Goal: Contribute content

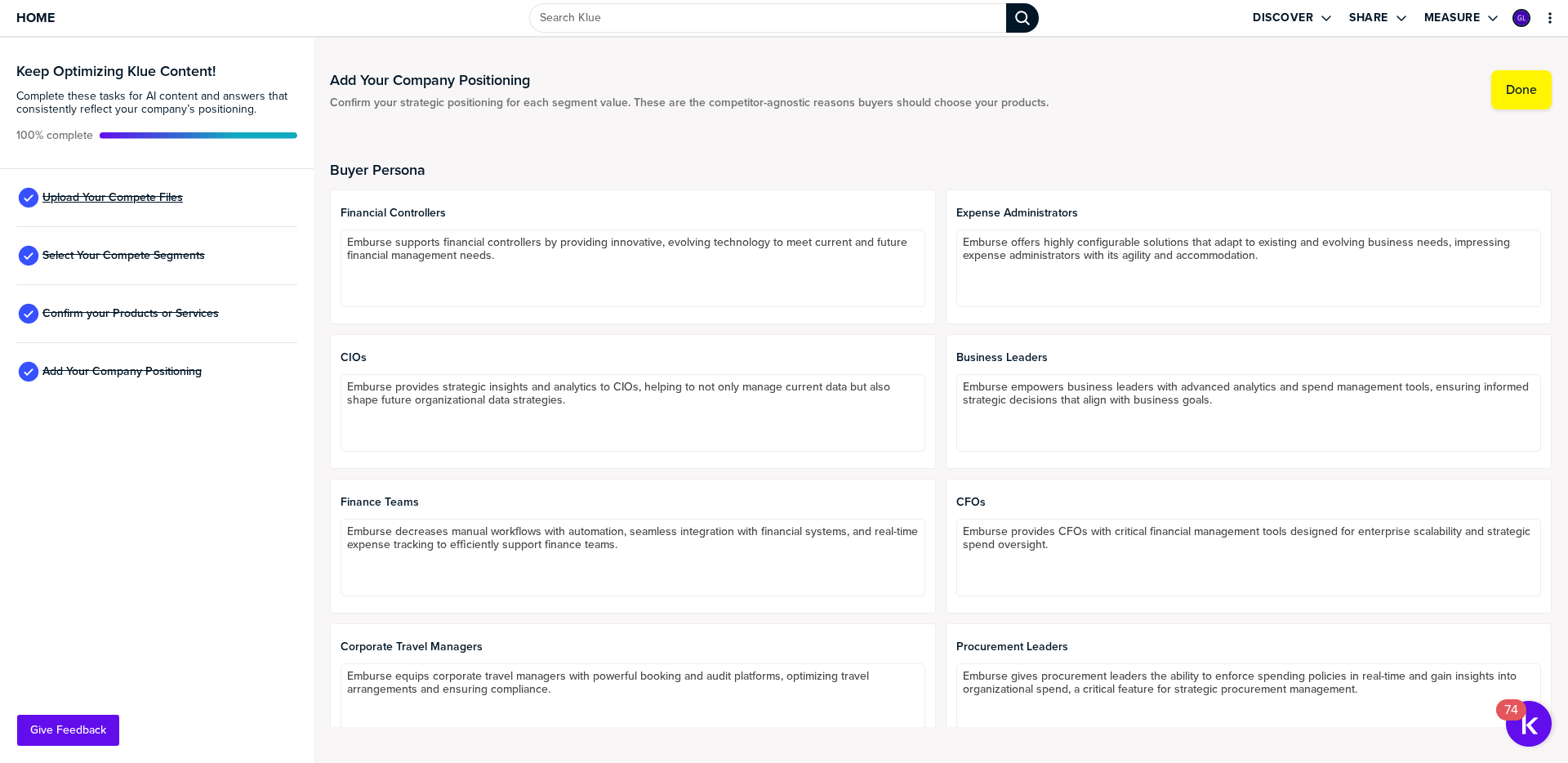
click at [135, 197] on span "Upload Your Compete Files" at bounding box center [112, 198] width 140 height 13
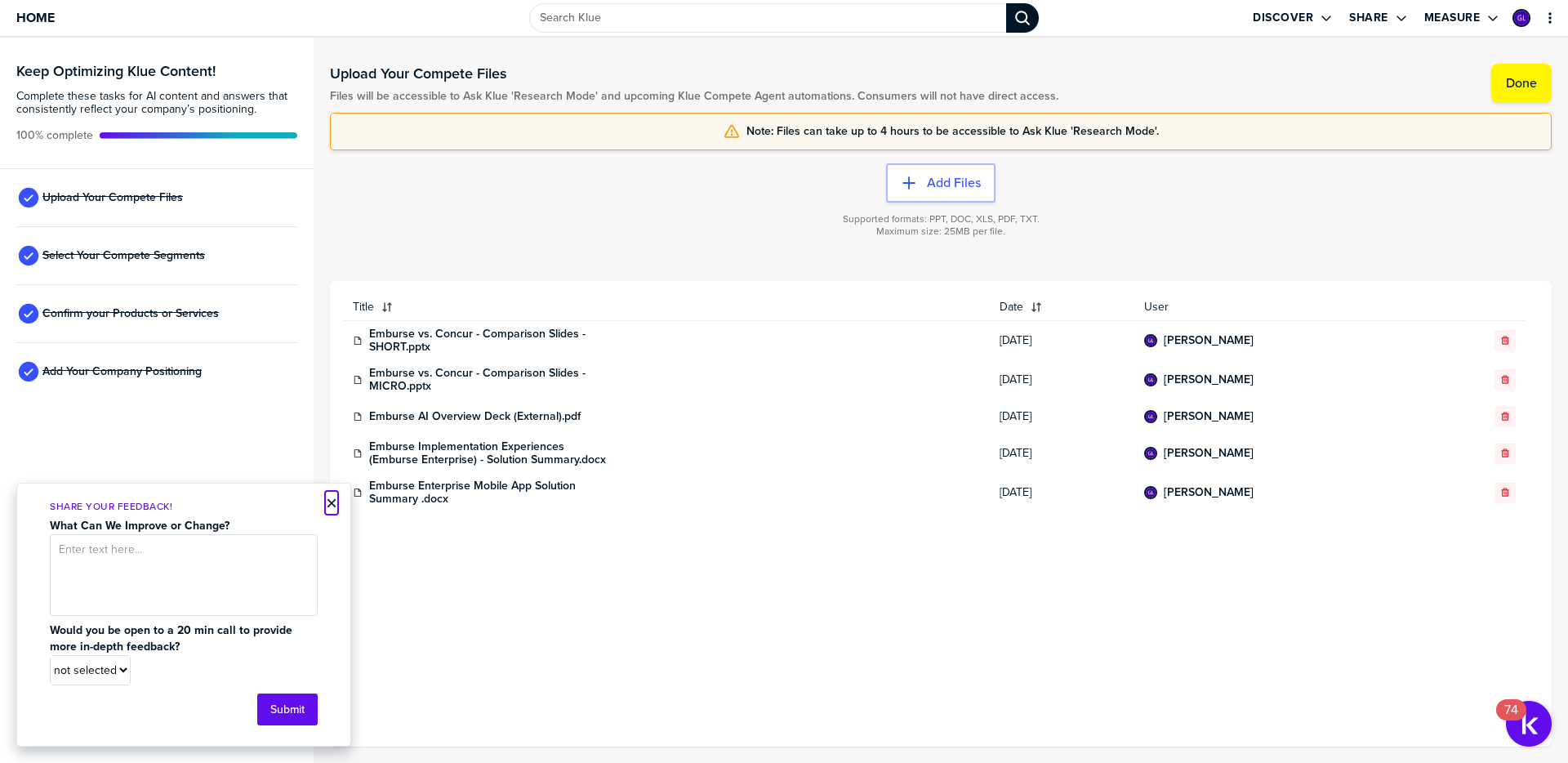
click at [328, 503] on button "×" at bounding box center [332, 503] width 11 height 20
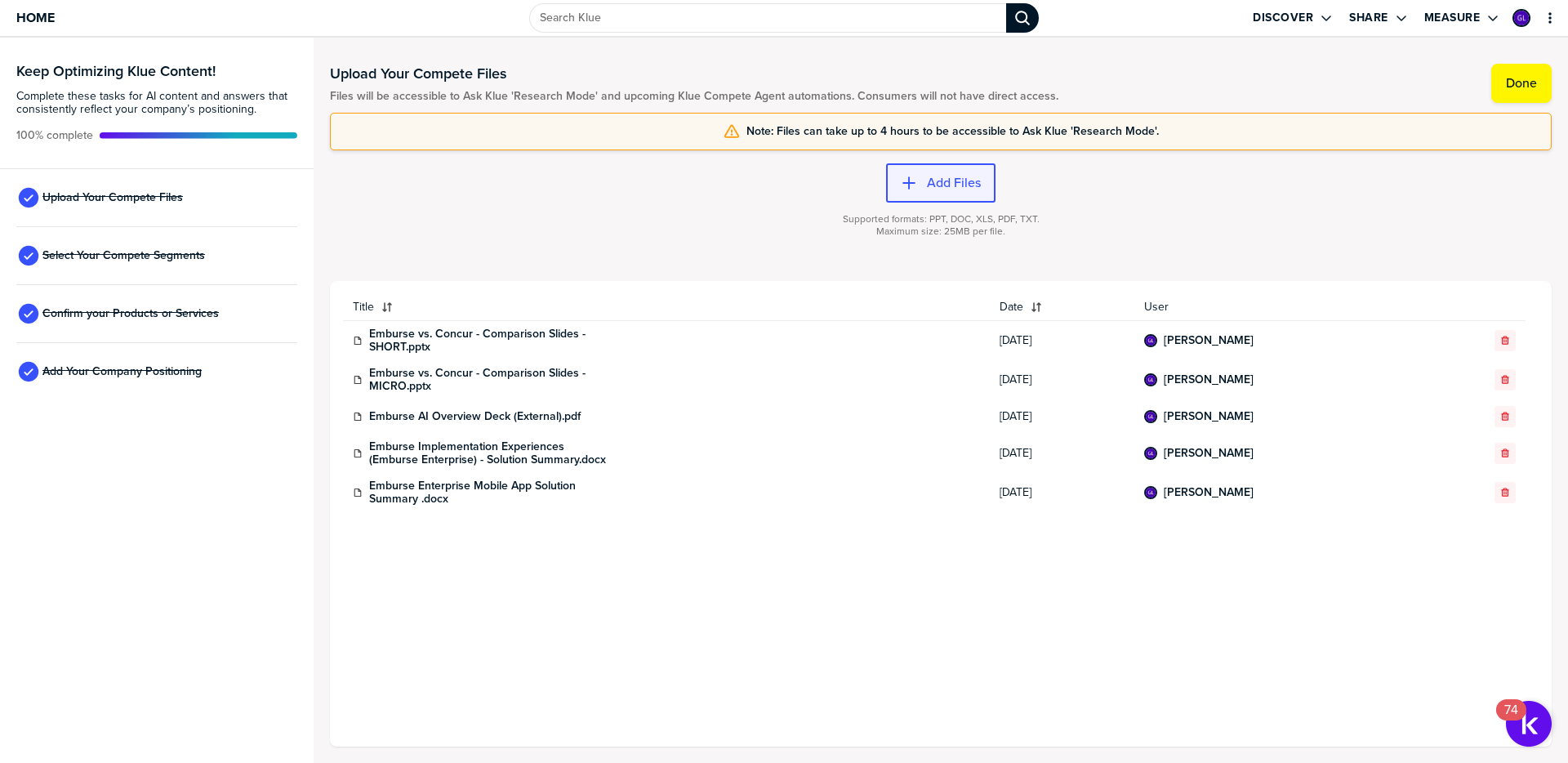
click at [954, 189] on label "Add Files" at bounding box center [954, 182] width 54 height 16
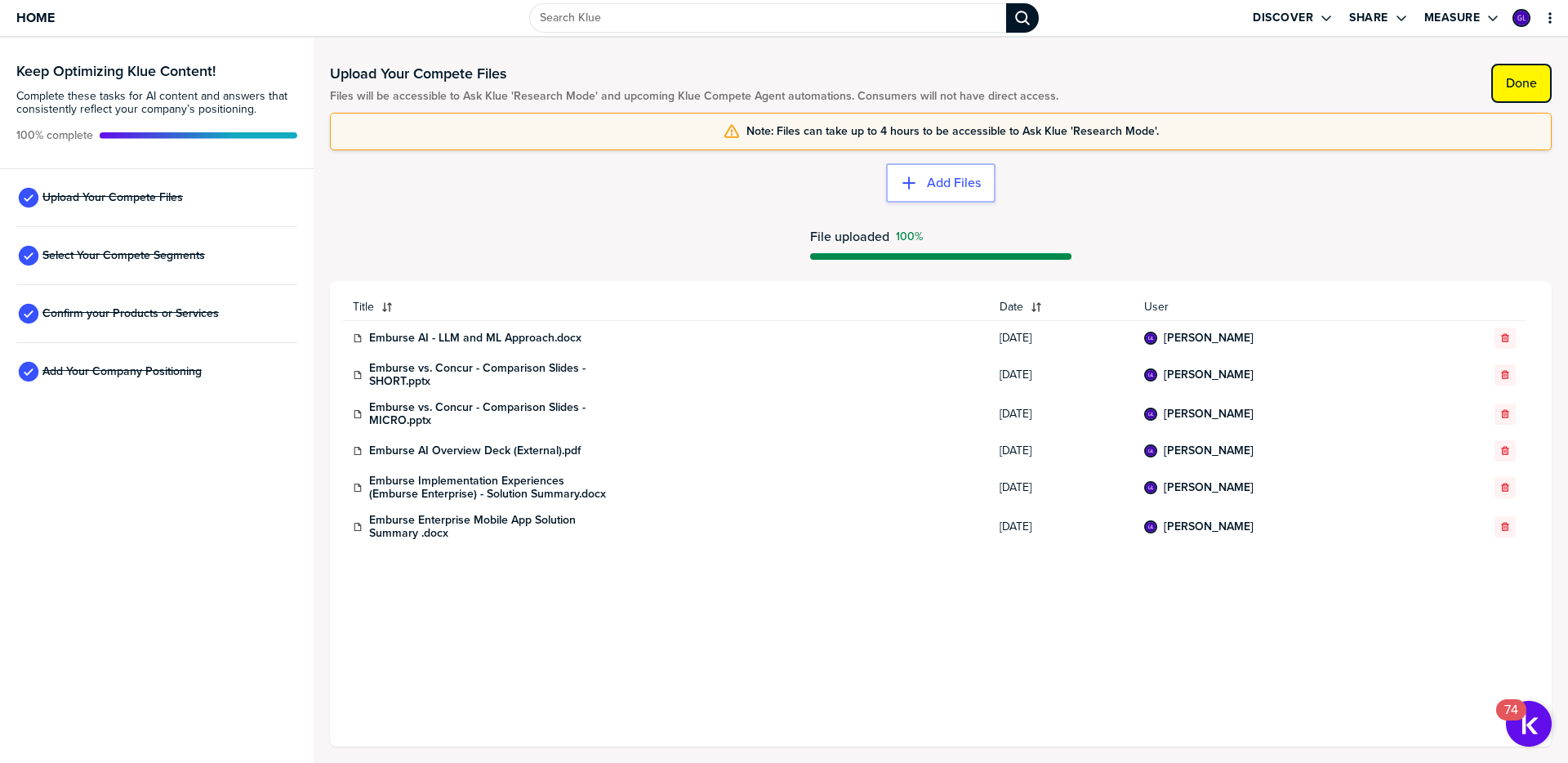
click at [1526, 89] on label "Done" at bounding box center [1521, 82] width 31 height 16
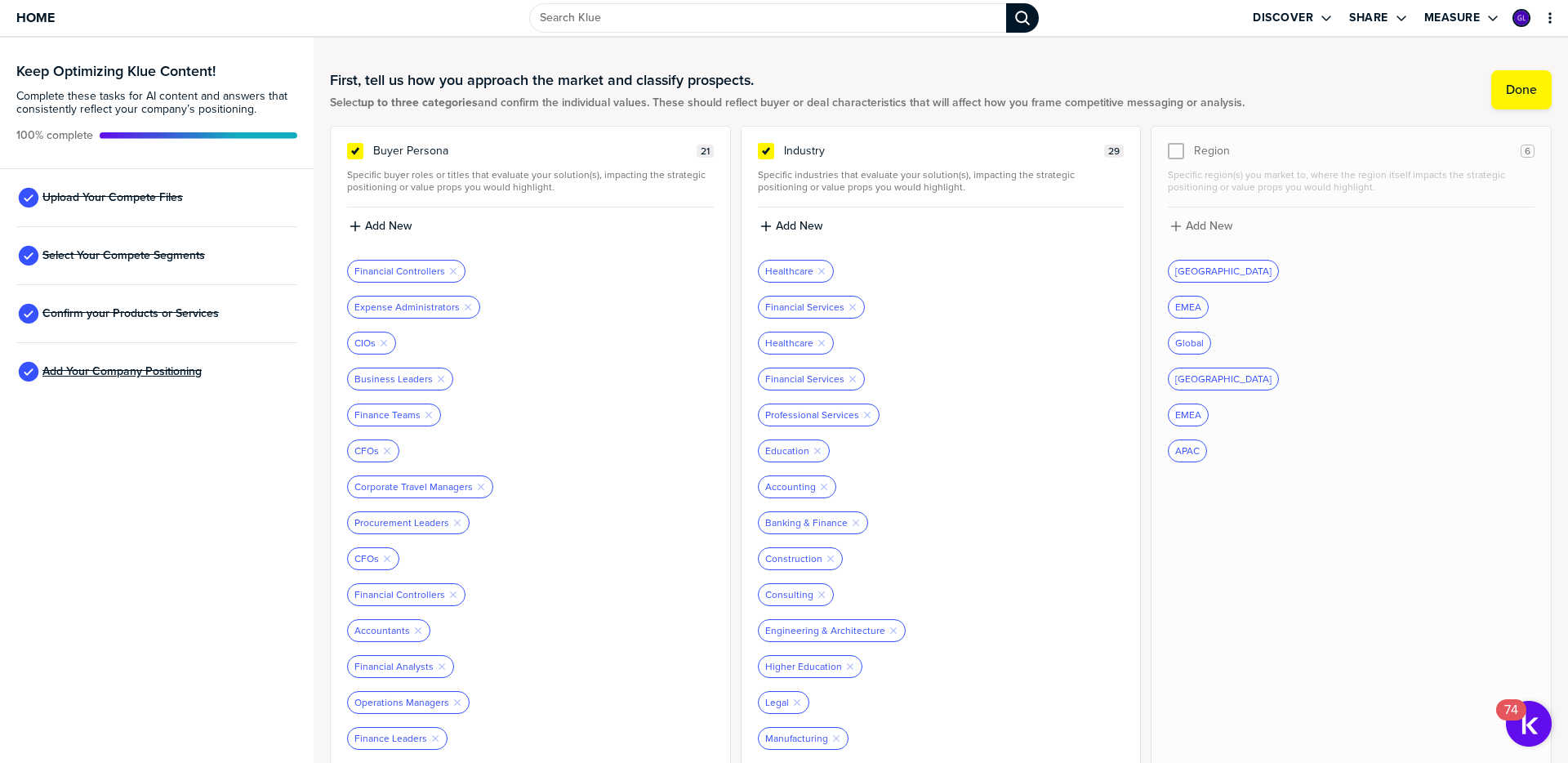
click at [91, 373] on span "Add Your Company Positioning" at bounding box center [121, 372] width 159 height 13
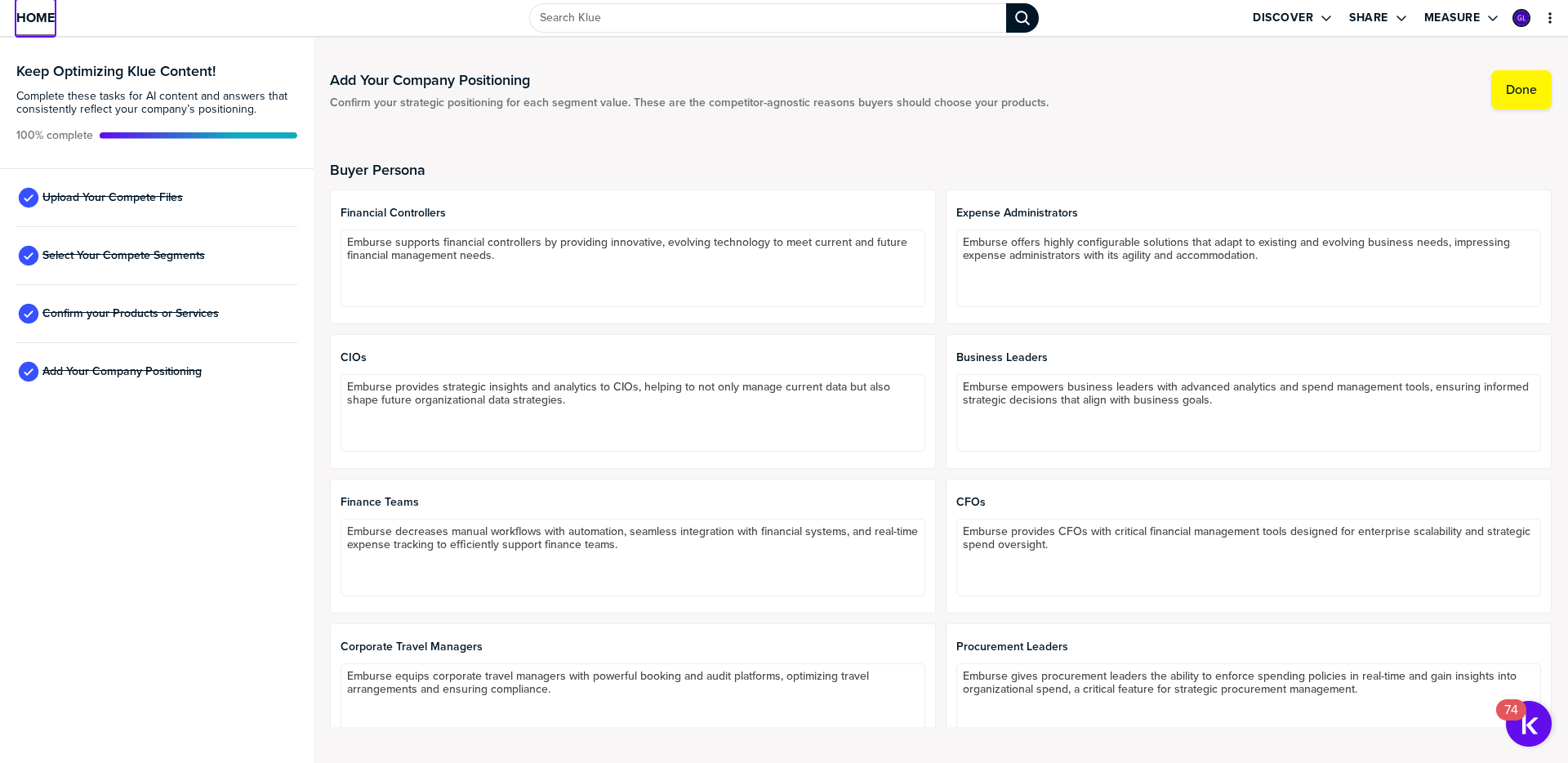
click at [38, 19] on span "Home" at bounding box center [35, 17] width 38 height 14
